Goal: Information Seeking & Learning: Get advice/opinions

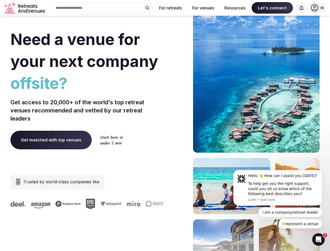
click at [165, 125] on div "Need a venue for your next company offsite? Get access to 20,000+ of the world'…" at bounding box center [164, 156] width 309 height 315
click at [102, 8] on div "Search Popular Destinations [GEOGRAPHIC_DATA], [GEOGRAPHIC_DATA] [GEOGRAPHIC_DA…" at bounding box center [100, 7] width 106 height 11
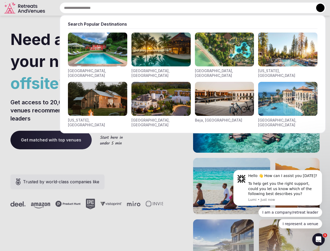
click at [147, 8] on input "text" at bounding box center [193, 7] width 266 height 11
click at [171, 8] on input "text" at bounding box center [193, 7] width 266 height 11
click at [203, 8] on input "text" at bounding box center [193, 7] width 266 height 11
click at [235, 8] on input "text" at bounding box center [193, 7] width 266 height 11
click at [272, 8] on input "text" at bounding box center [193, 7] width 266 height 11
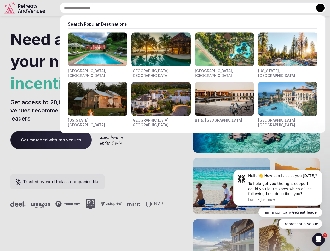
click at [301, 8] on input "text" at bounding box center [193, 7] width 266 height 11
click at [317, 8] on button at bounding box center [320, 8] width 8 height 8
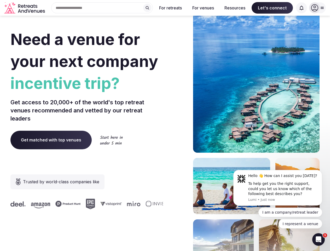
click at [278, 187] on div "To help get you the right support, could you let us know which of the following…" at bounding box center [283, 188] width 70 height 15
